Goal: Information Seeking & Learning: Learn about a topic

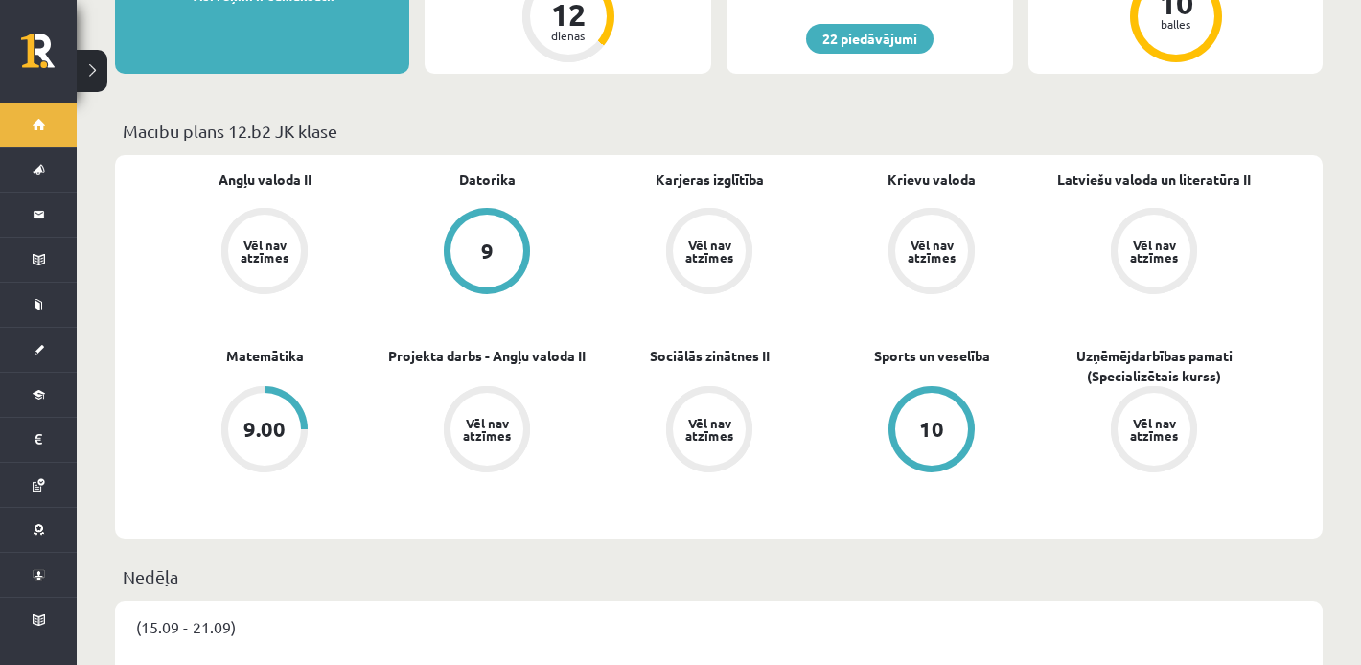
scroll to position [540, 0]
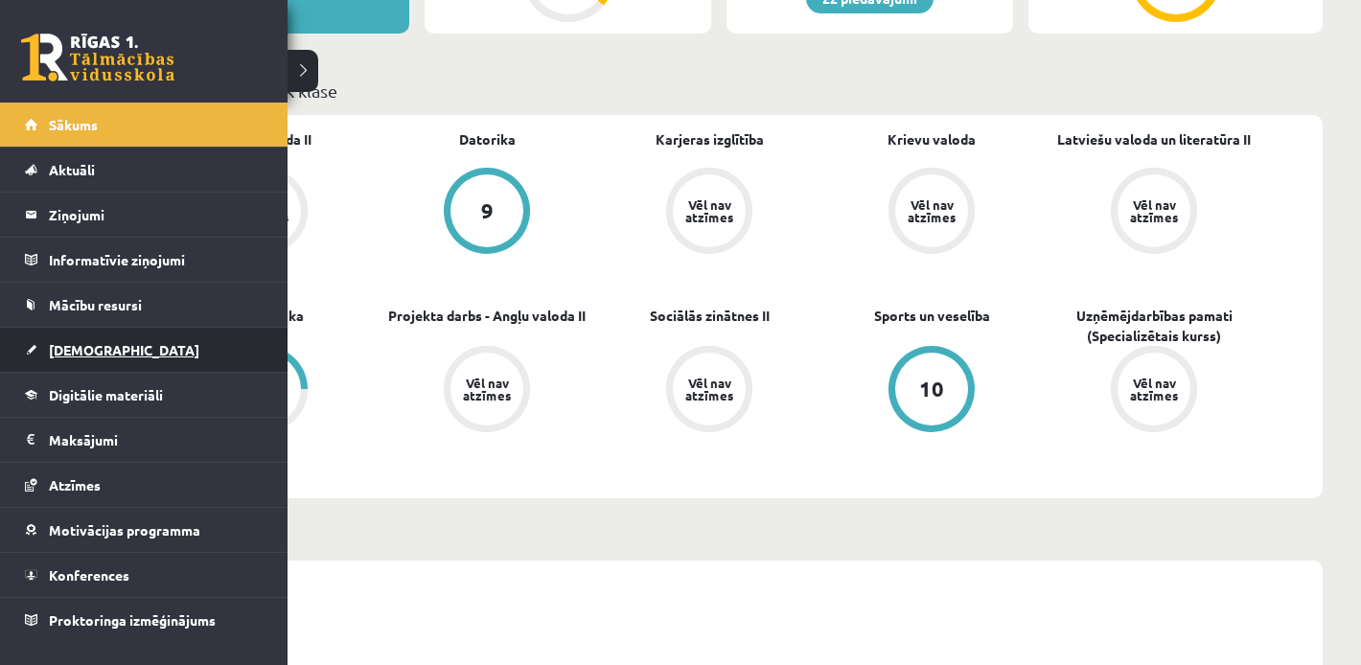
click at [84, 348] on span "[DEMOGRAPHIC_DATA]" at bounding box center [124, 349] width 150 height 17
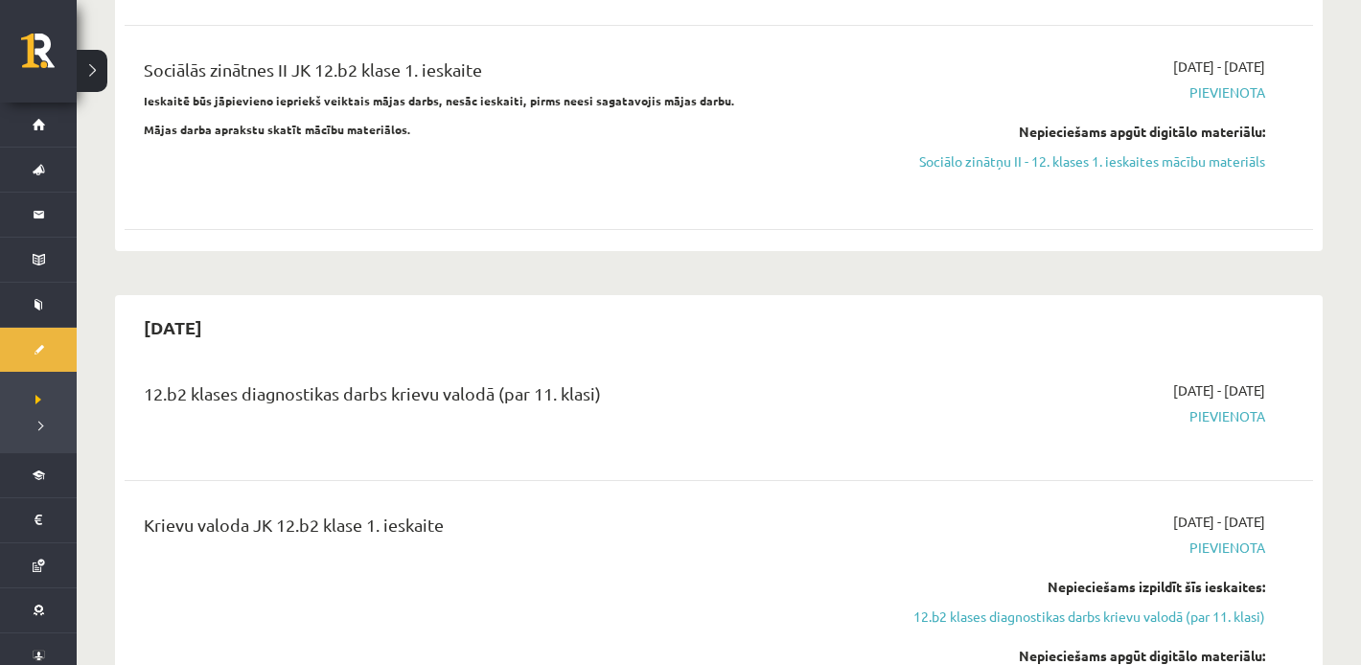
scroll to position [364, 0]
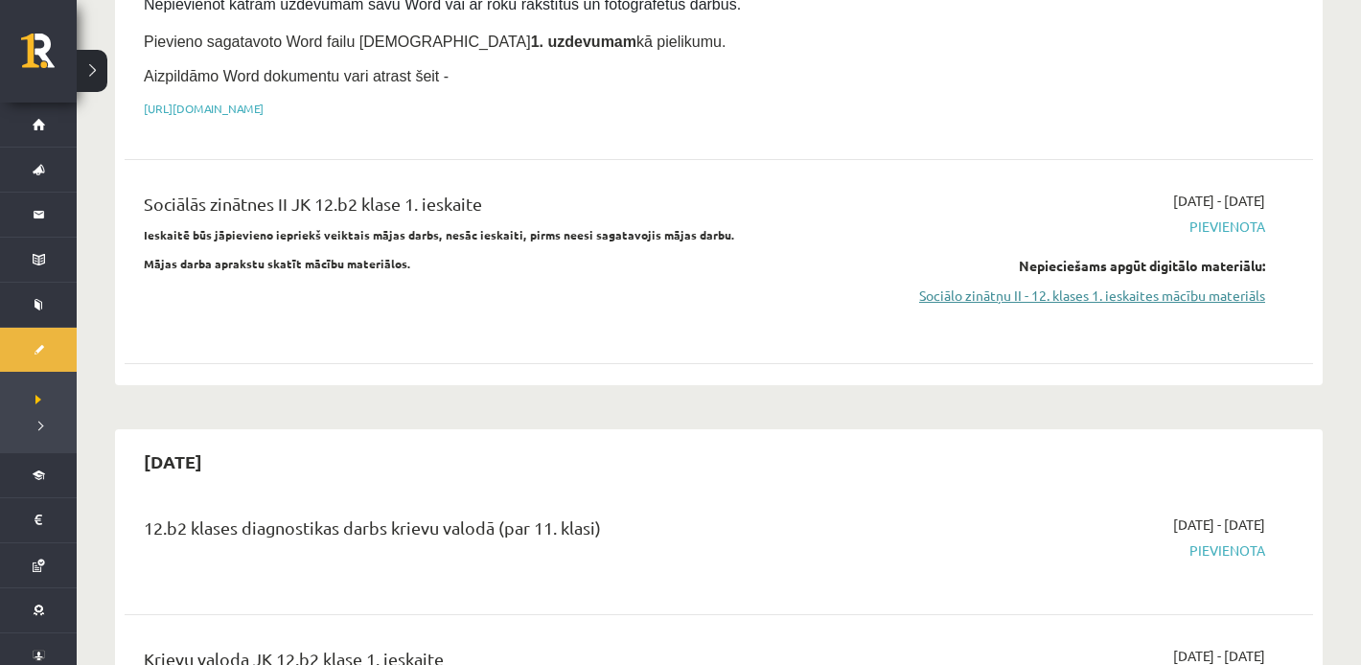
click at [1025, 286] on link "Sociālo zinātņu II - 12. klases 1. ieskaites mācību materiāls" at bounding box center [1087, 296] width 355 height 20
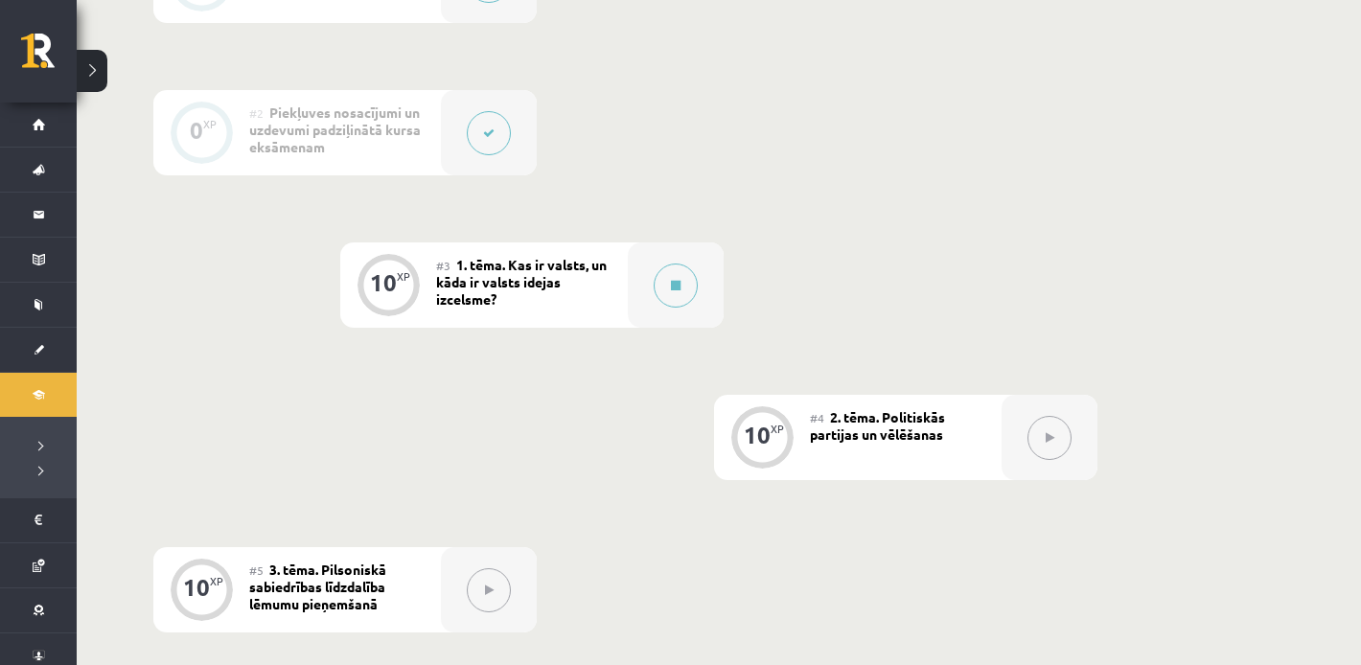
scroll to position [592, 0]
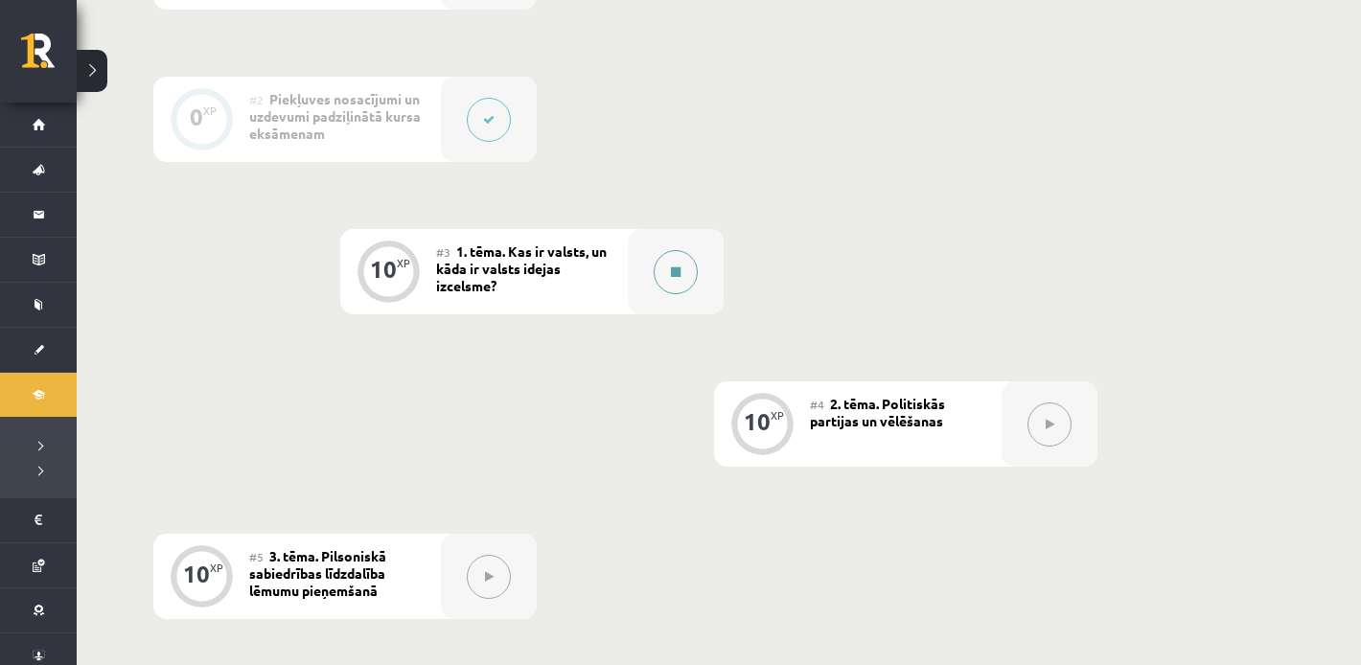
click at [690, 277] on button at bounding box center [676, 272] width 44 height 44
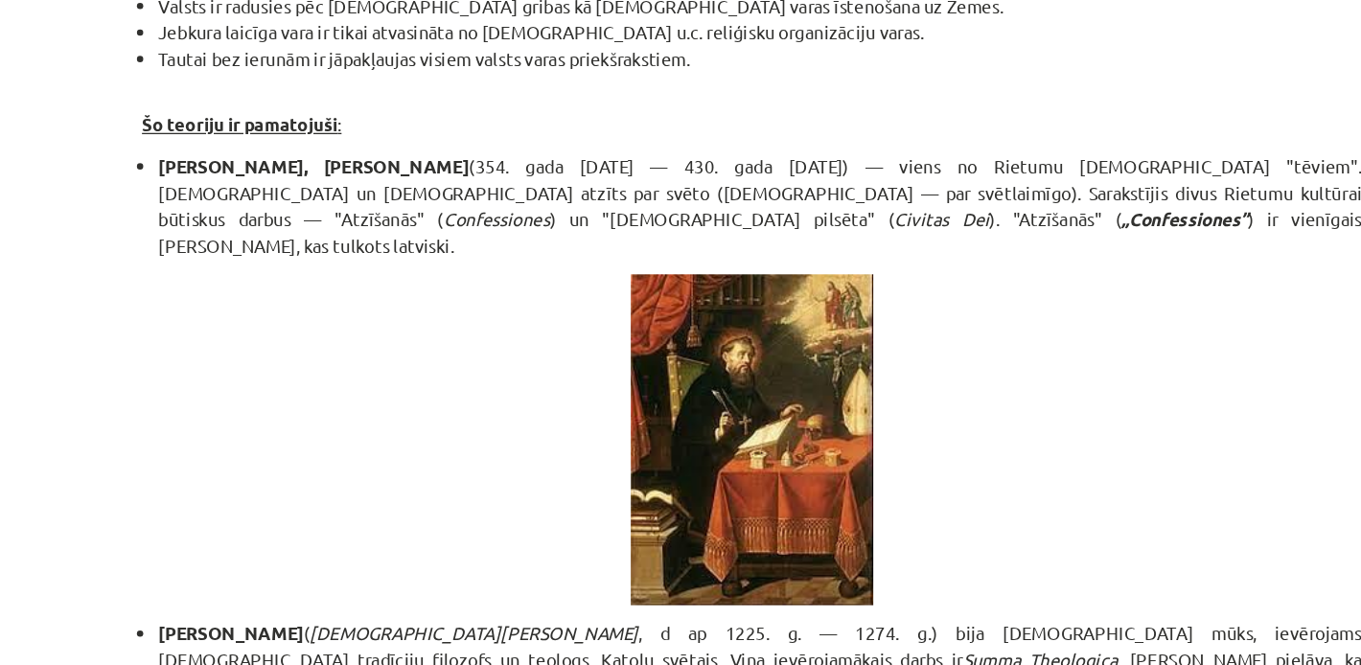
scroll to position [449, 0]
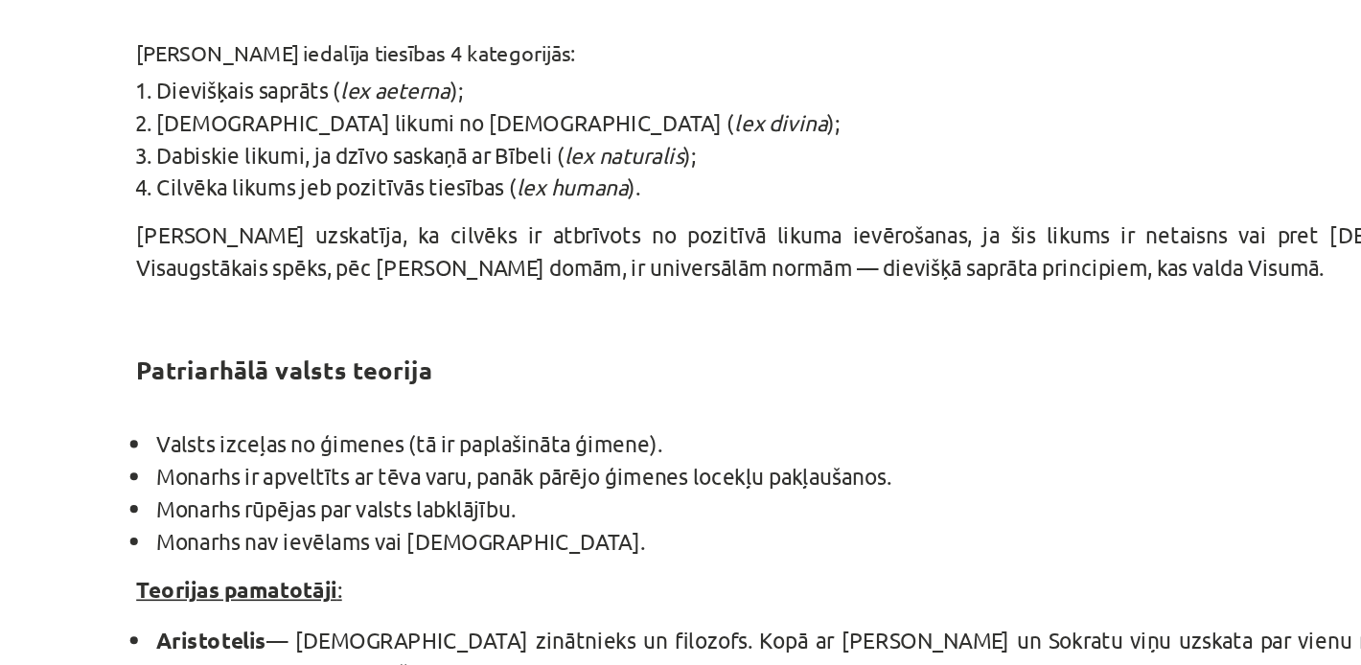
scroll to position [1206, 0]
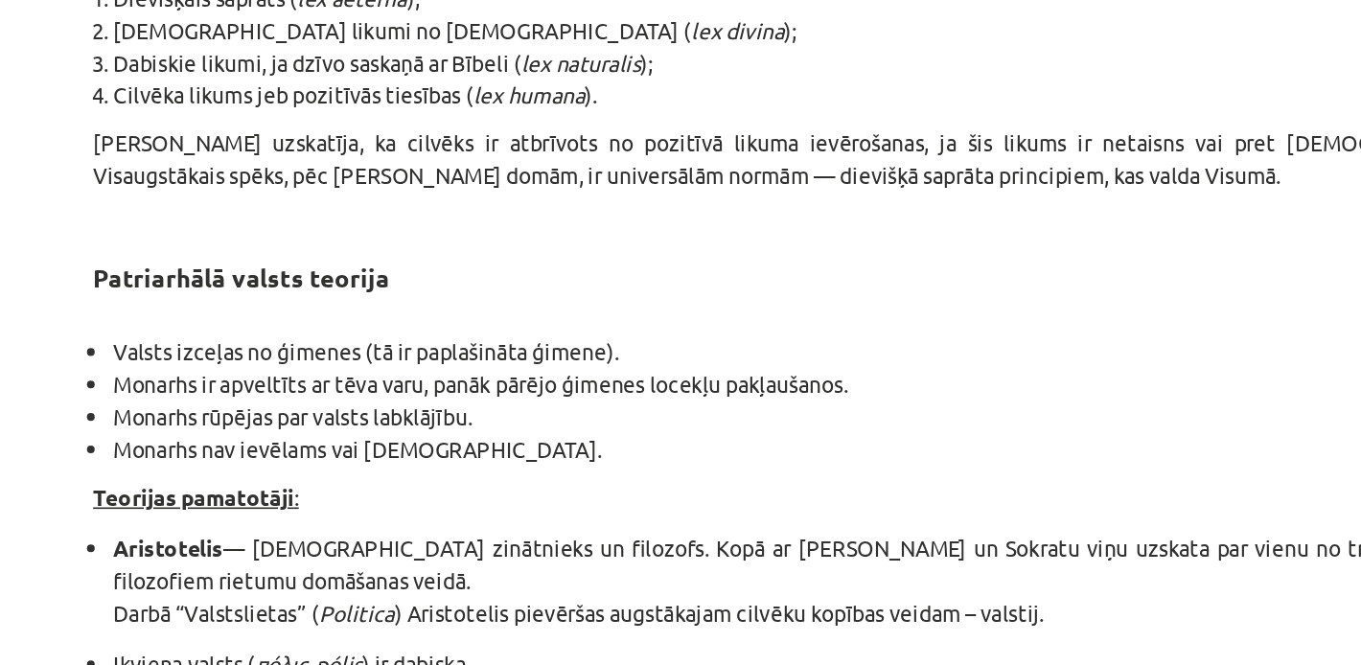
click at [448, 305] on p "[PERSON_NAME] uzskatīja, ka cilvēks ir atbrīvots no pozitīvā likuma ievērošanas…" at bounding box center [681, 307] width 926 height 40
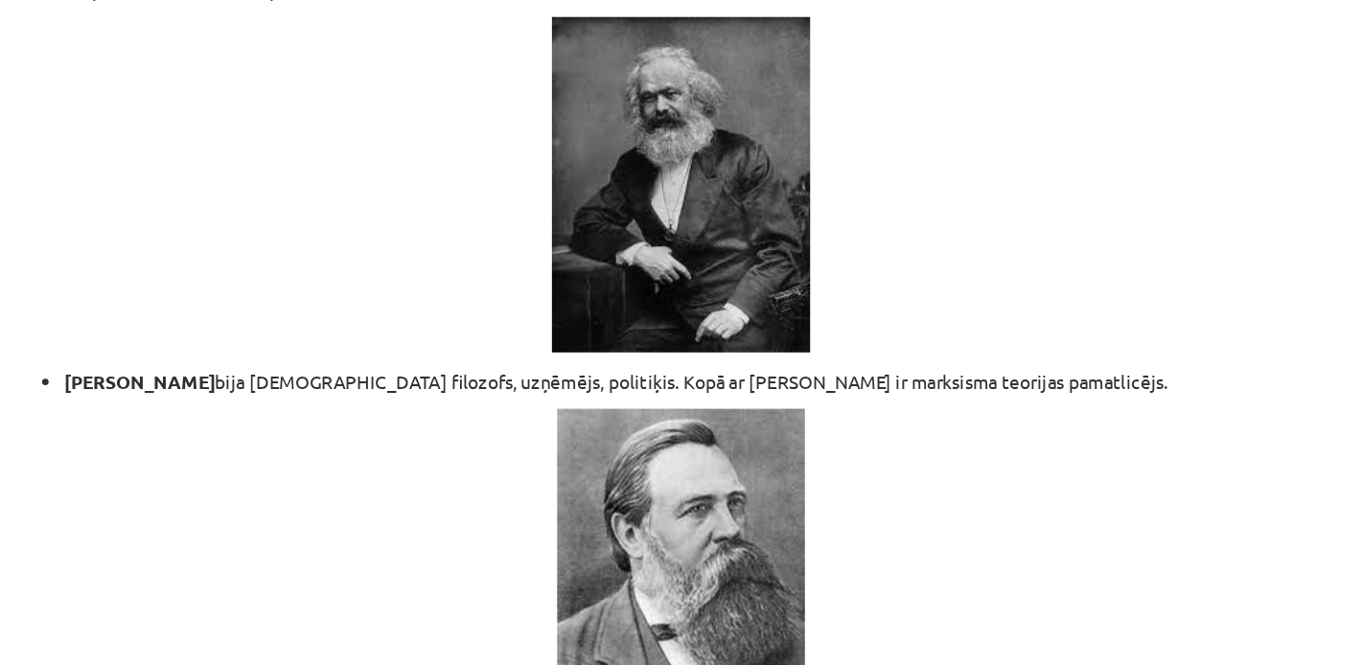
scroll to position [3839, 0]
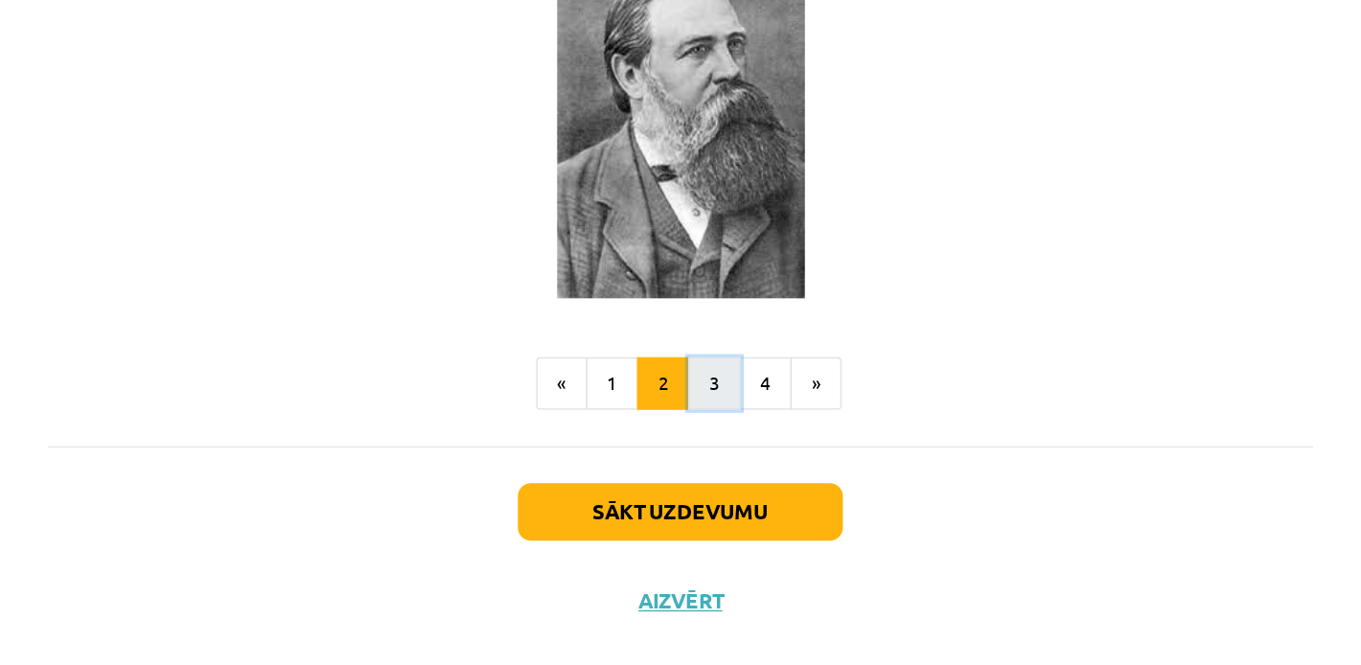
click at [707, 432] on button "3" at bounding box center [705, 451] width 38 height 38
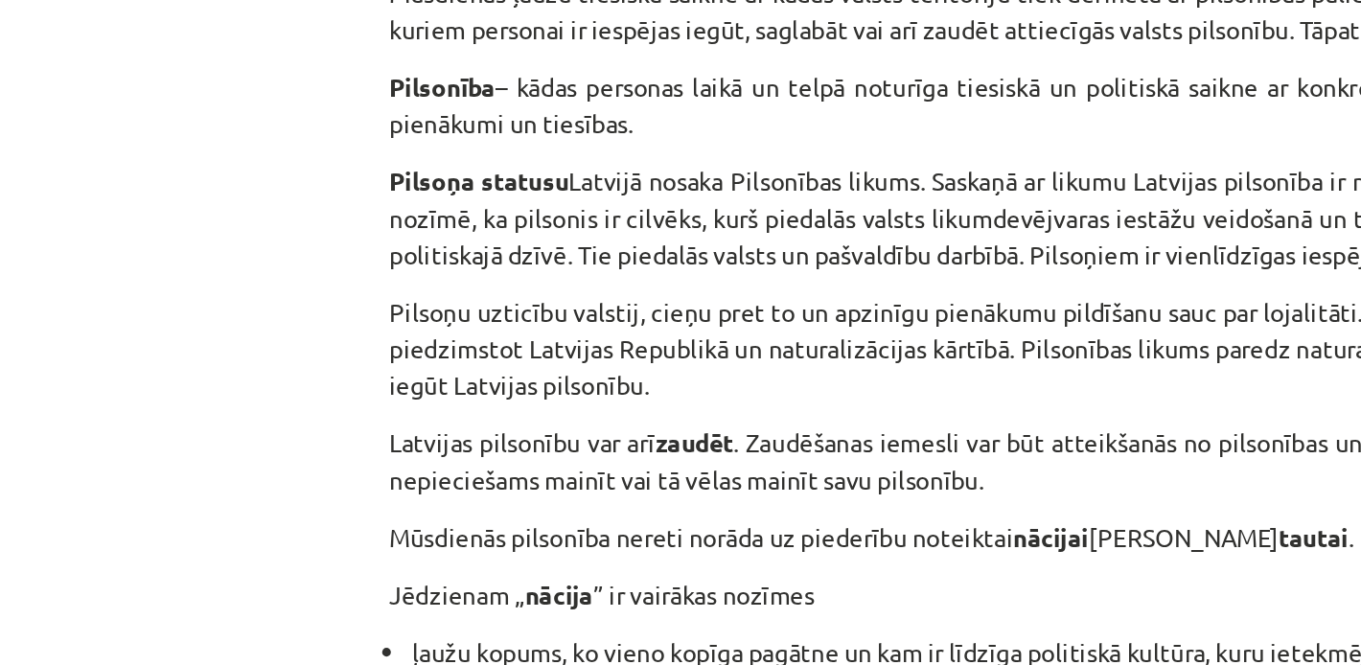
scroll to position [369, 0]
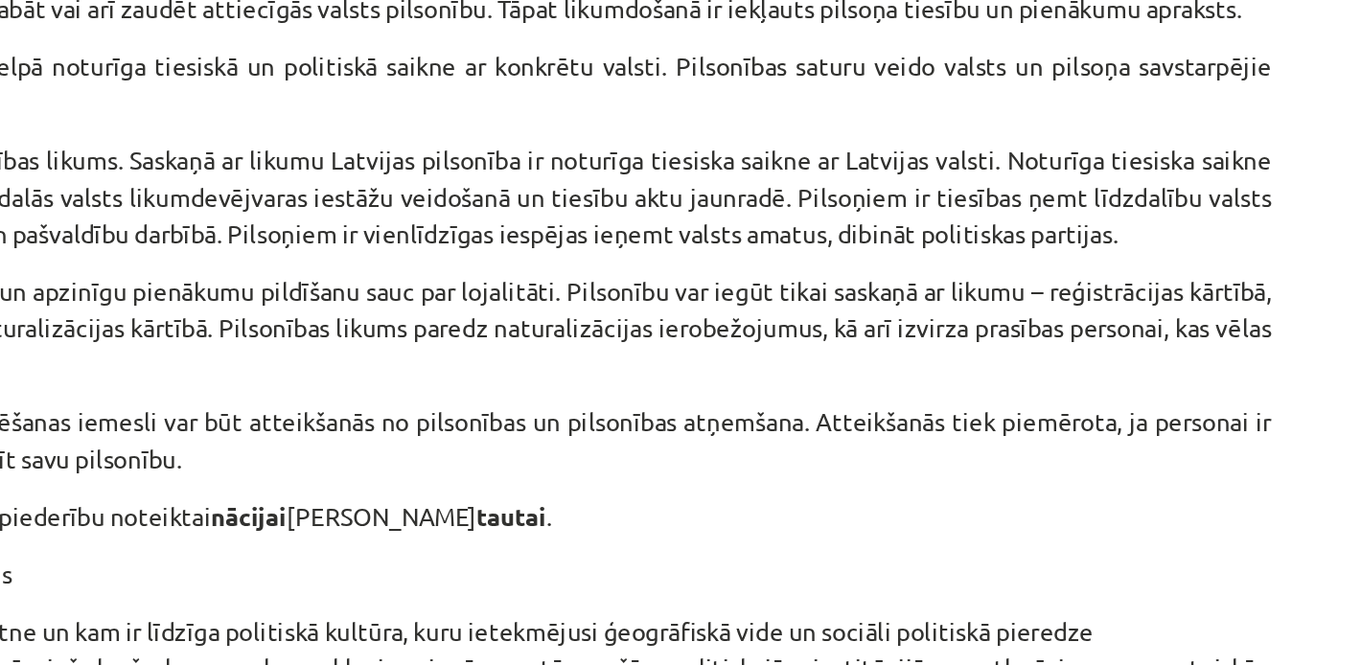
click at [809, 423] on p "Pilsoņa statusu Latvijā nosaka Pilsonības likums. Saskaņā ar likumu Latvijas pi…" at bounding box center [681, 408] width 926 height 60
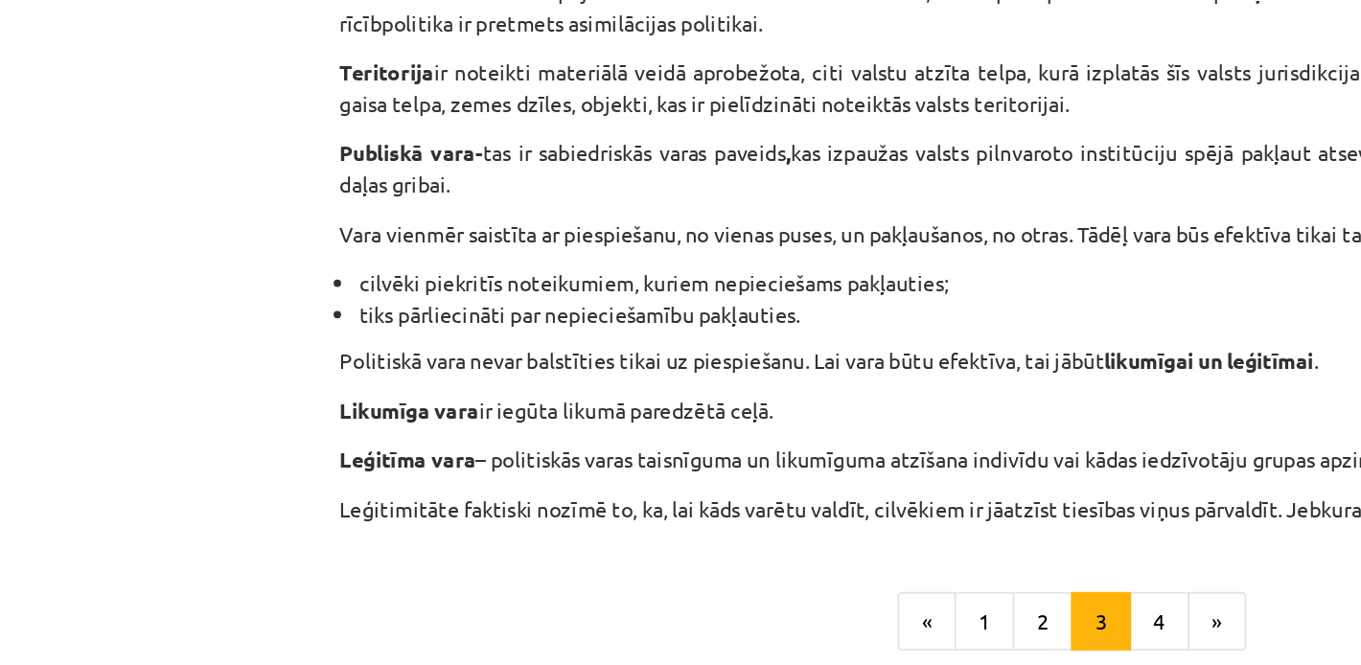
scroll to position [1020, 0]
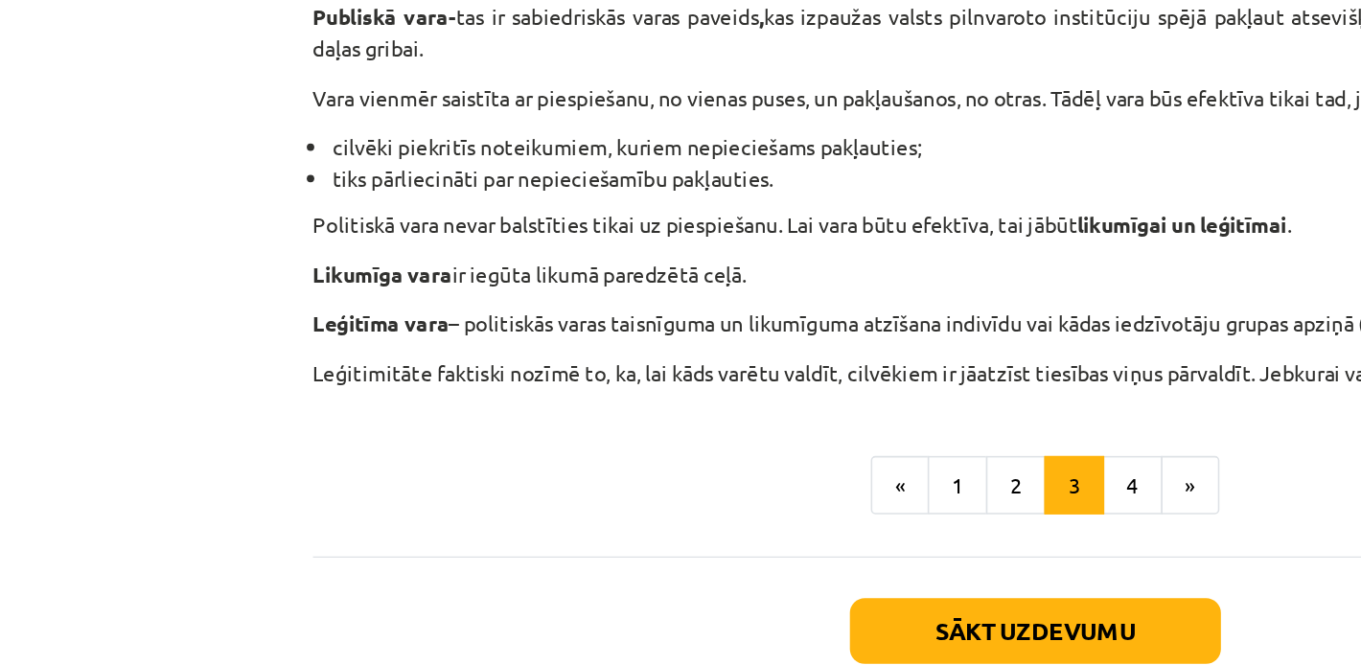
scroll to position [1185, 0]
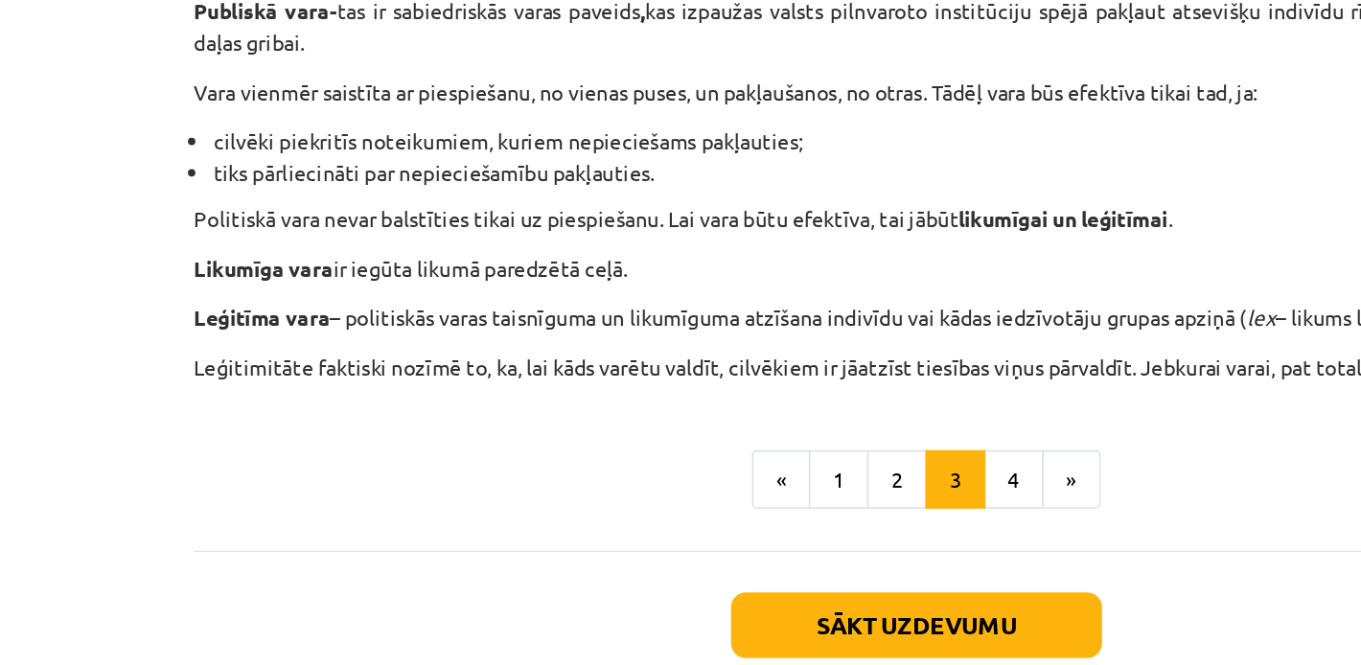
click at [615, 260] on p "Politiskā vara nevar balstīties tikai uz piespiešanu. Lai vara būtu efektīva, t…" at bounding box center [681, 261] width 926 height 20
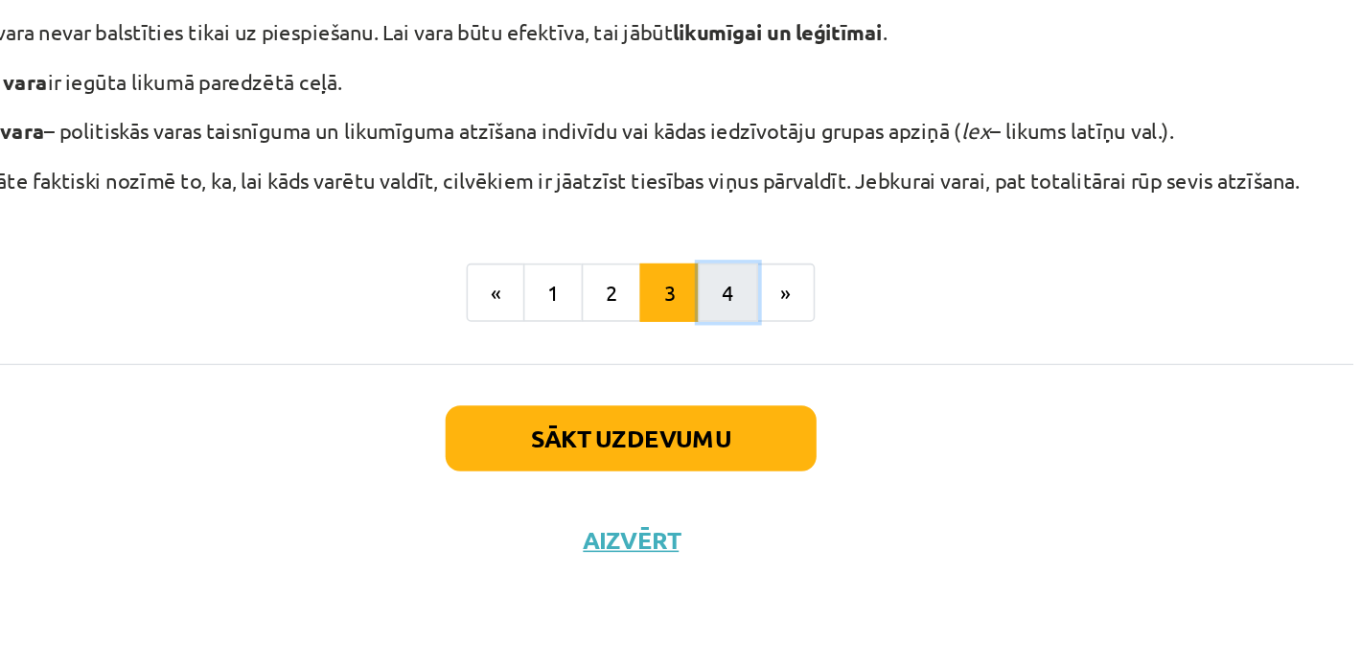
click at [740, 421] on button "4" at bounding box center [743, 426] width 38 height 38
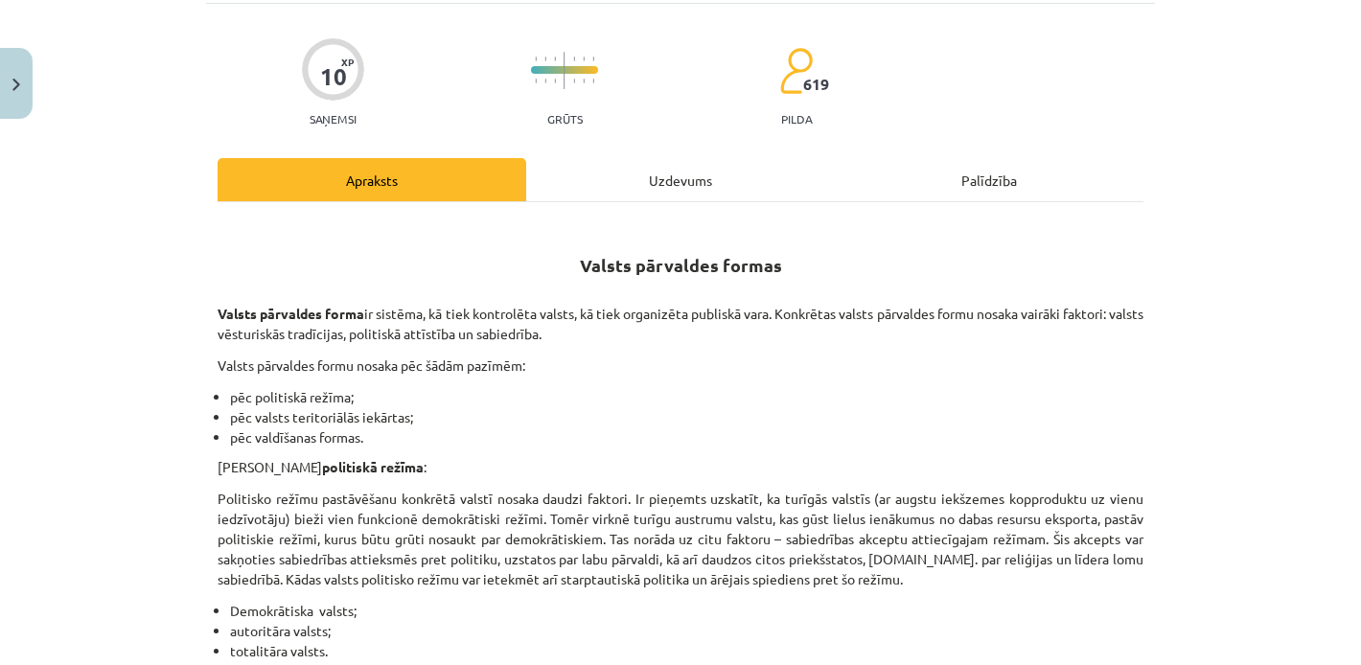
scroll to position [128, 0]
